Goal: Check status: Check status

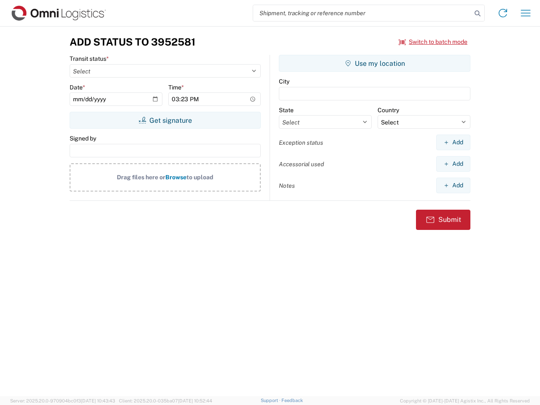
click at [363, 13] on input "search" at bounding box center [362, 13] width 219 height 16
click at [478, 14] on icon at bounding box center [478, 14] width 12 height 12
click at [503, 13] on icon at bounding box center [503, 13] width 14 height 14
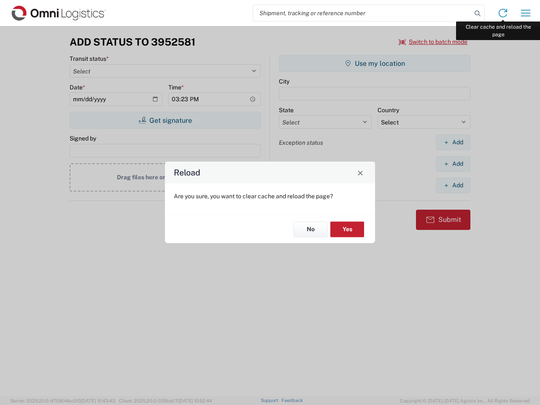
click at [526, 13] on div "Reload Are you sure, you want to clear cache and reload the page? No Yes" at bounding box center [270, 202] width 540 height 405
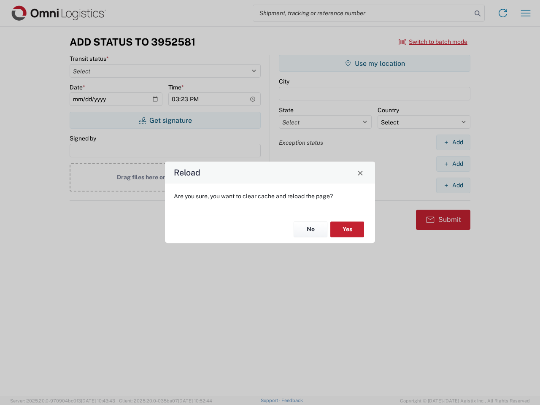
click at [434, 42] on div "Reload Are you sure, you want to clear cache and reload the page? No Yes" at bounding box center [270, 202] width 540 height 405
click at [165, 120] on div "Reload Are you sure, you want to clear cache and reload the page? No Yes" at bounding box center [270, 202] width 540 height 405
click at [375, 63] on div "Reload Are you sure, you want to clear cache and reload the page? No Yes" at bounding box center [270, 202] width 540 height 405
click at [453, 142] on div "Reload Are you sure, you want to clear cache and reload the page? No Yes" at bounding box center [270, 202] width 540 height 405
click at [453, 164] on div "Reload Are you sure, you want to clear cache and reload the page? No Yes" at bounding box center [270, 202] width 540 height 405
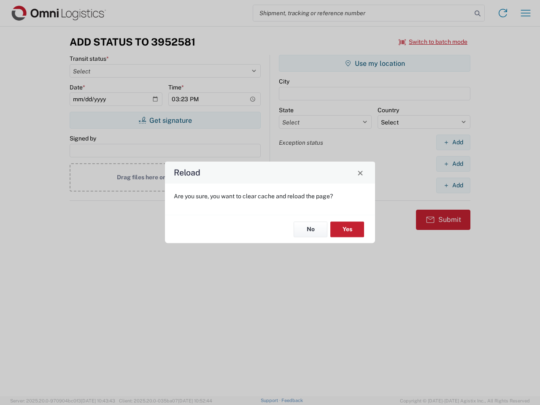
click at [453, 185] on div "Reload Are you sure, you want to clear cache and reload the page? No Yes" at bounding box center [270, 202] width 540 height 405
